Goal: Task Accomplishment & Management: Use online tool/utility

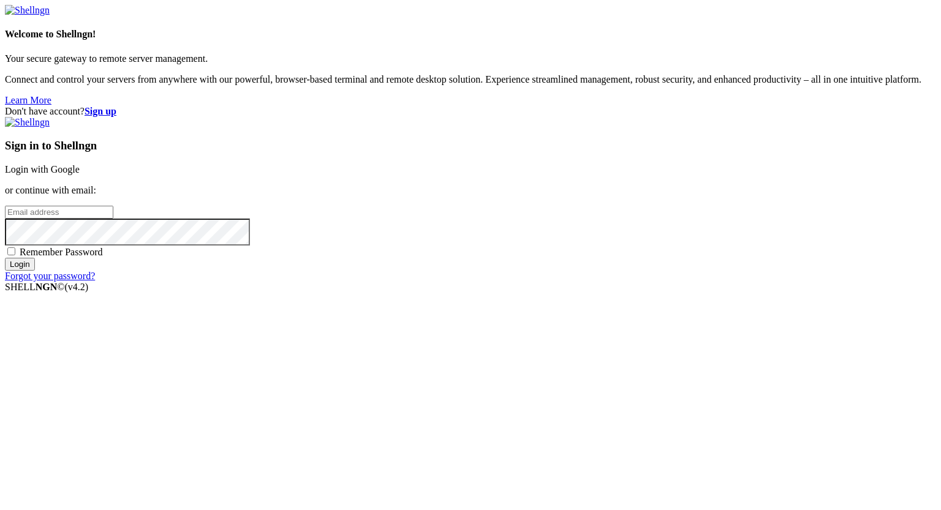
type input "[PERSON_NAME][EMAIL_ADDRESS][DOMAIN_NAME]"
click at [35, 271] on input "Login" at bounding box center [20, 264] width 30 height 13
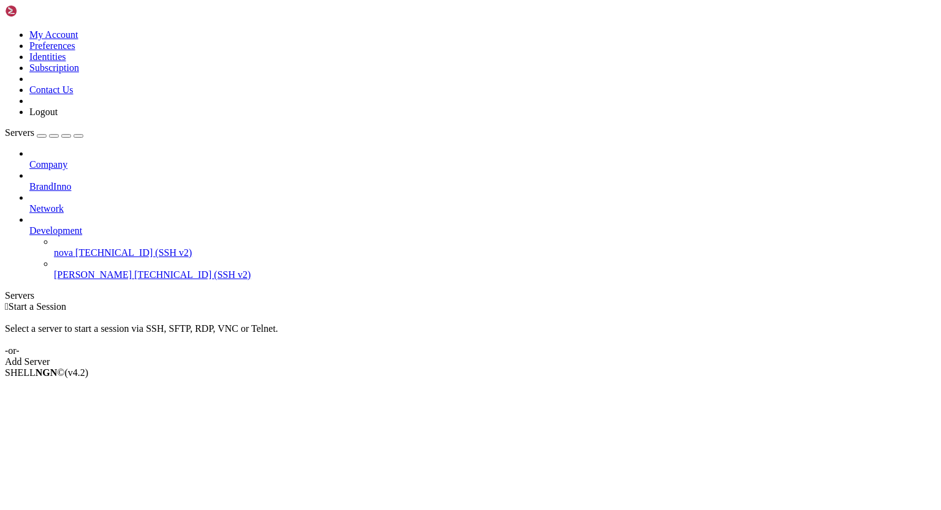
click at [134, 270] on span "[TECHNICAL_ID] (SSH v2)" at bounding box center [192, 275] width 116 height 10
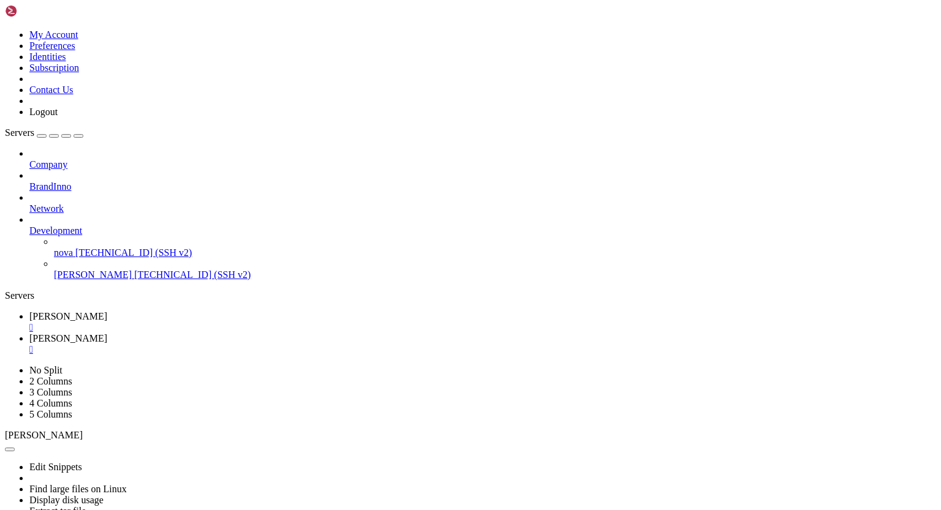
scroll to position [4040, 0]
drag, startPoint x: 222, startPoint y: 783, endPoint x: 380, endPoint y: 784, distance: 158.1
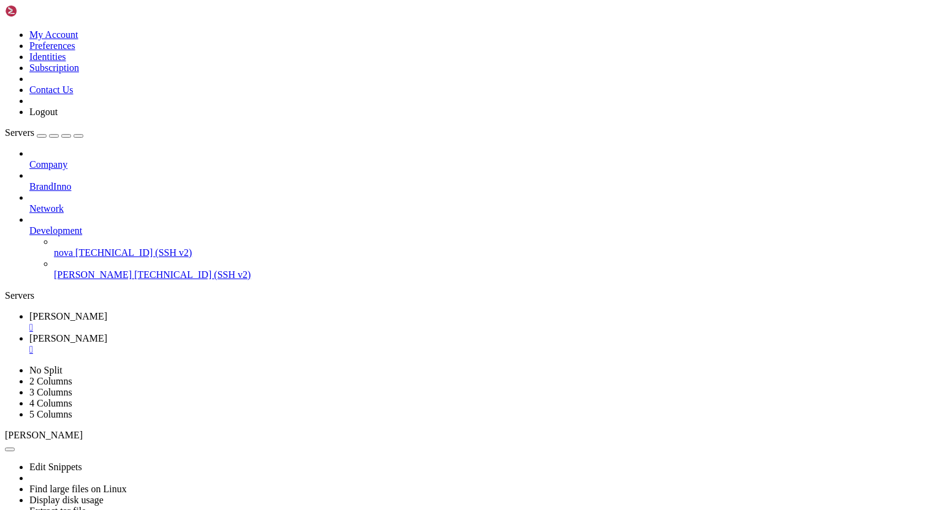
drag, startPoint x: 222, startPoint y: 880, endPoint x: 315, endPoint y: 874, distance: 93.3
drag, startPoint x: 221, startPoint y: 795, endPoint x: 377, endPoint y: 792, distance: 156.9
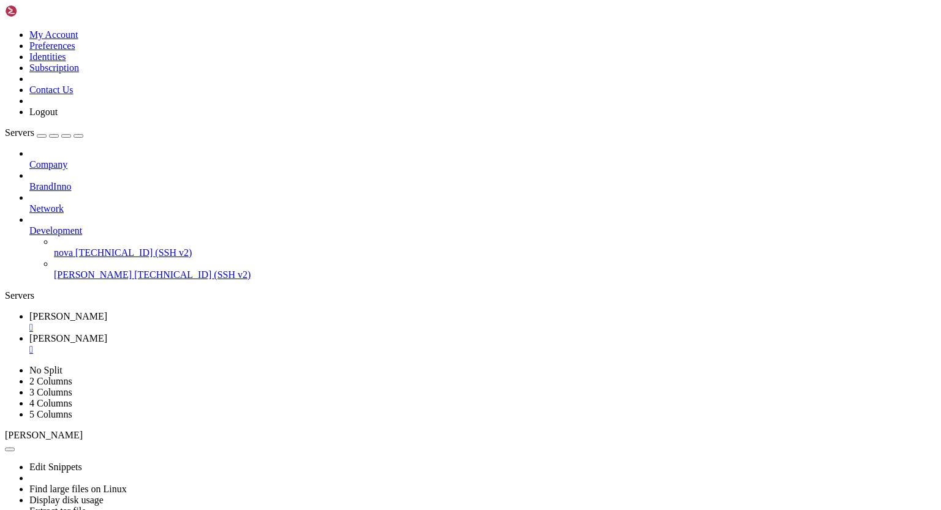
scroll to position [22549, 0]
drag, startPoint x: 221, startPoint y: 879, endPoint x: 335, endPoint y: 876, distance: 114.0
drag, startPoint x: 222, startPoint y: 795, endPoint x: 336, endPoint y: 795, distance: 114.0
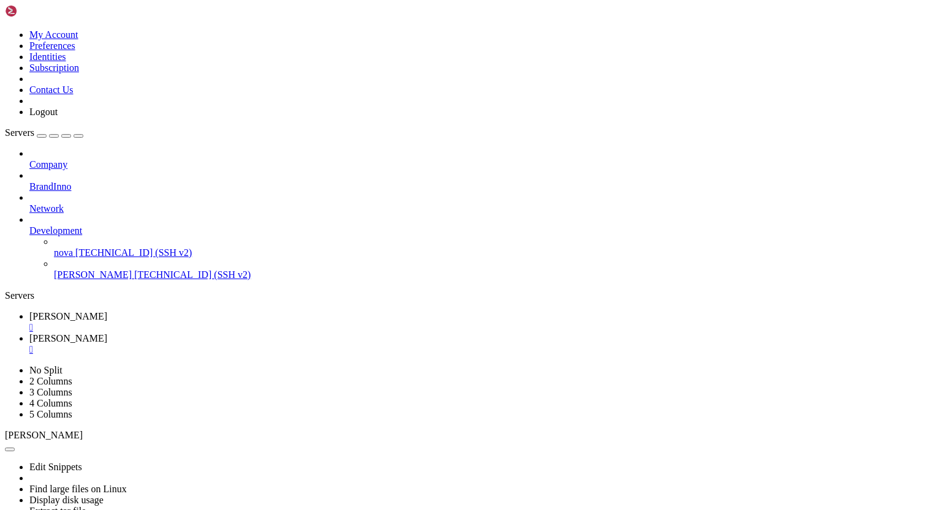
drag, startPoint x: 350, startPoint y: 867, endPoint x: 10, endPoint y: 765, distance: 355.0
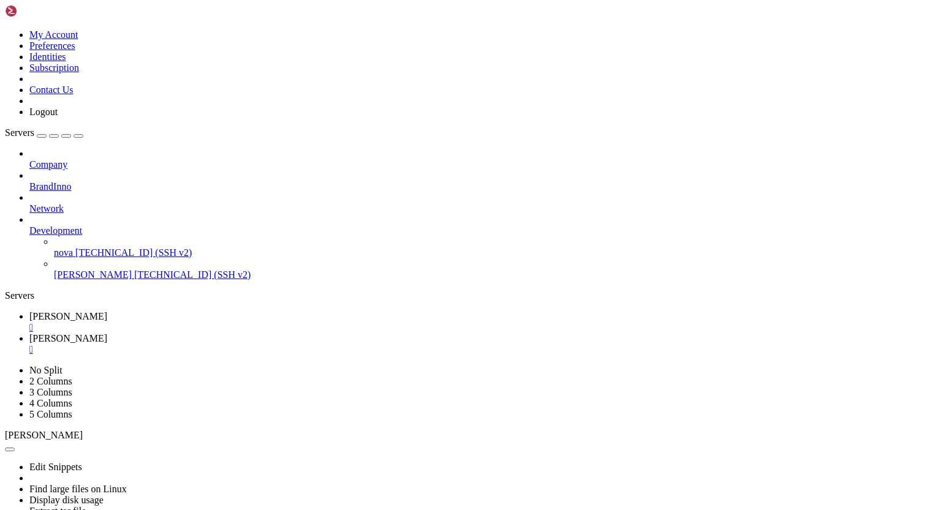
drag, startPoint x: 109, startPoint y: 1098, endPoint x: 235, endPoint y: 1098, distance: 126.2
drag, startPoint x: 108, startPoint y: 1097, endPoint x: 237, endPoint y: 1099, distance: 128.7
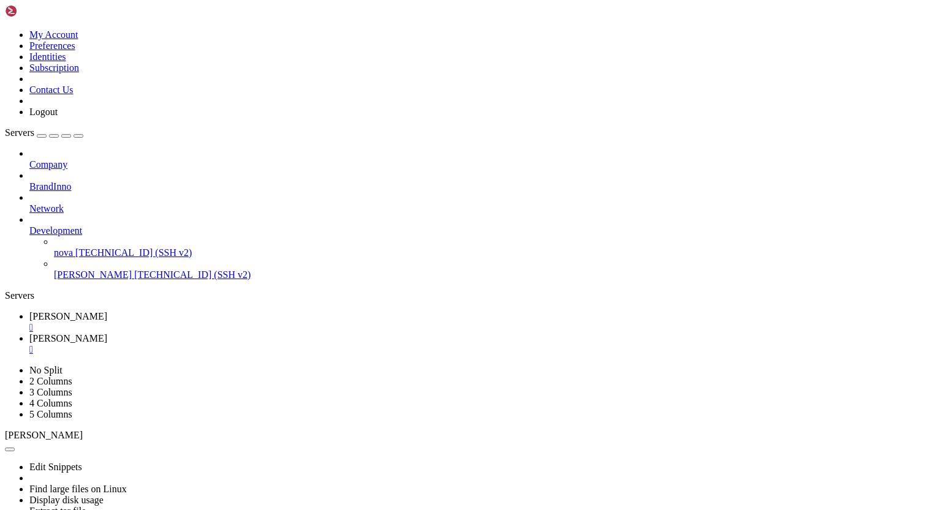
drag, startPoint x: 222, startPoint y: 784, endPoint x: 458, endPoint y: 786, distance: 236.5
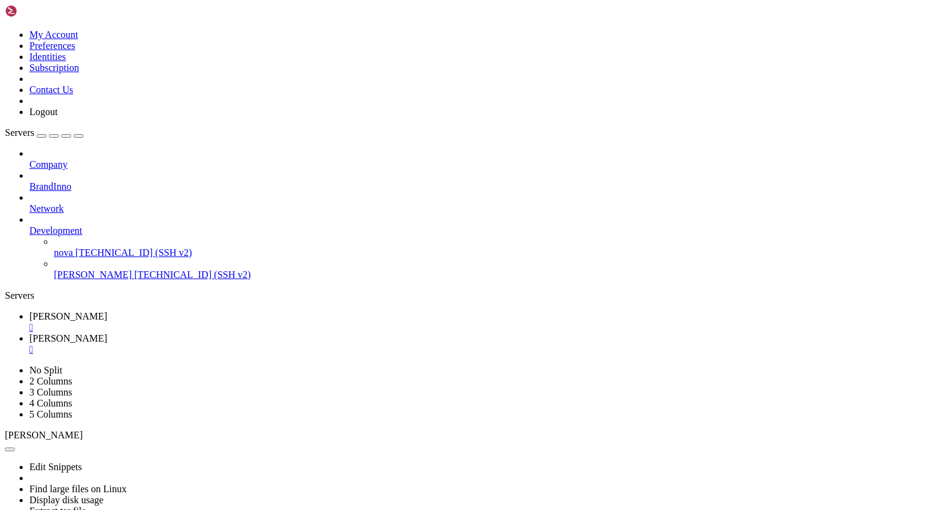
drag, startPoint x: 347, startPoint y: 869, endPoint x: 12, endPoint y: 788, distance: 345.4
click at [107, 311] on span "[PERSON_NAME]" at bounding box center [68, 316] width 78 height 10
drag, startPoint x: 10, startPoint y: 559, endPoint x: 184, endPoint y: 829, distance: 321.1
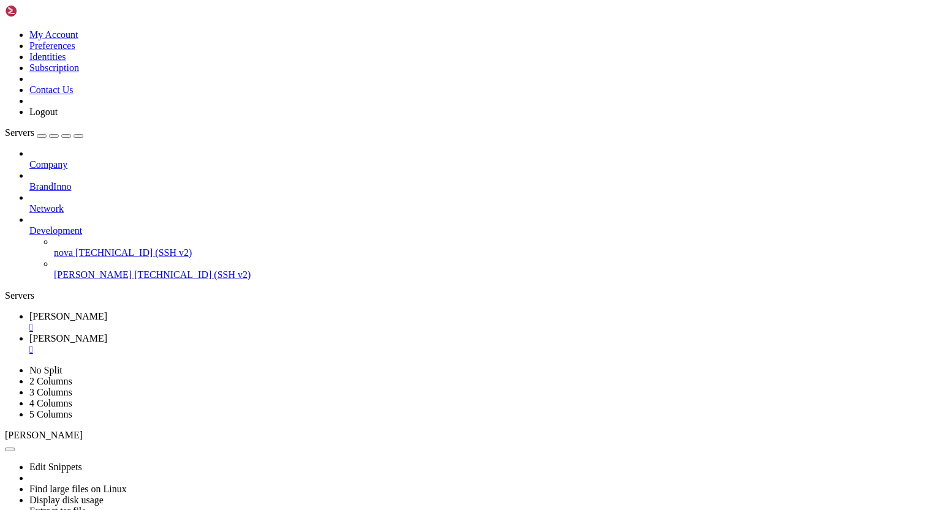
drag, startPoint x: 371, startPoint y: 881, endPoint x: 210, endPoint y: 839, distance: 166.6
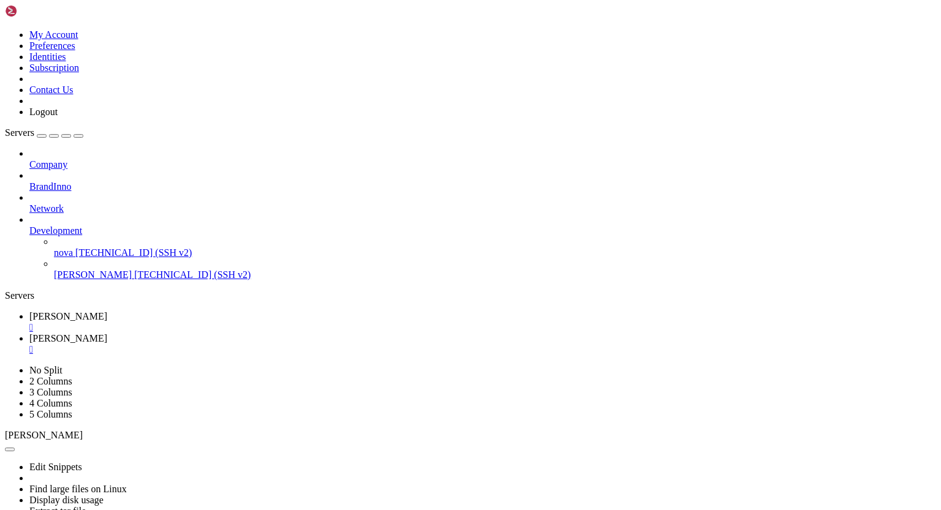
click at [107, 333] on span "[PERSON_NAME]" at bounding box center [68, 338] width 78 height 10
